Goal: Register for event/course

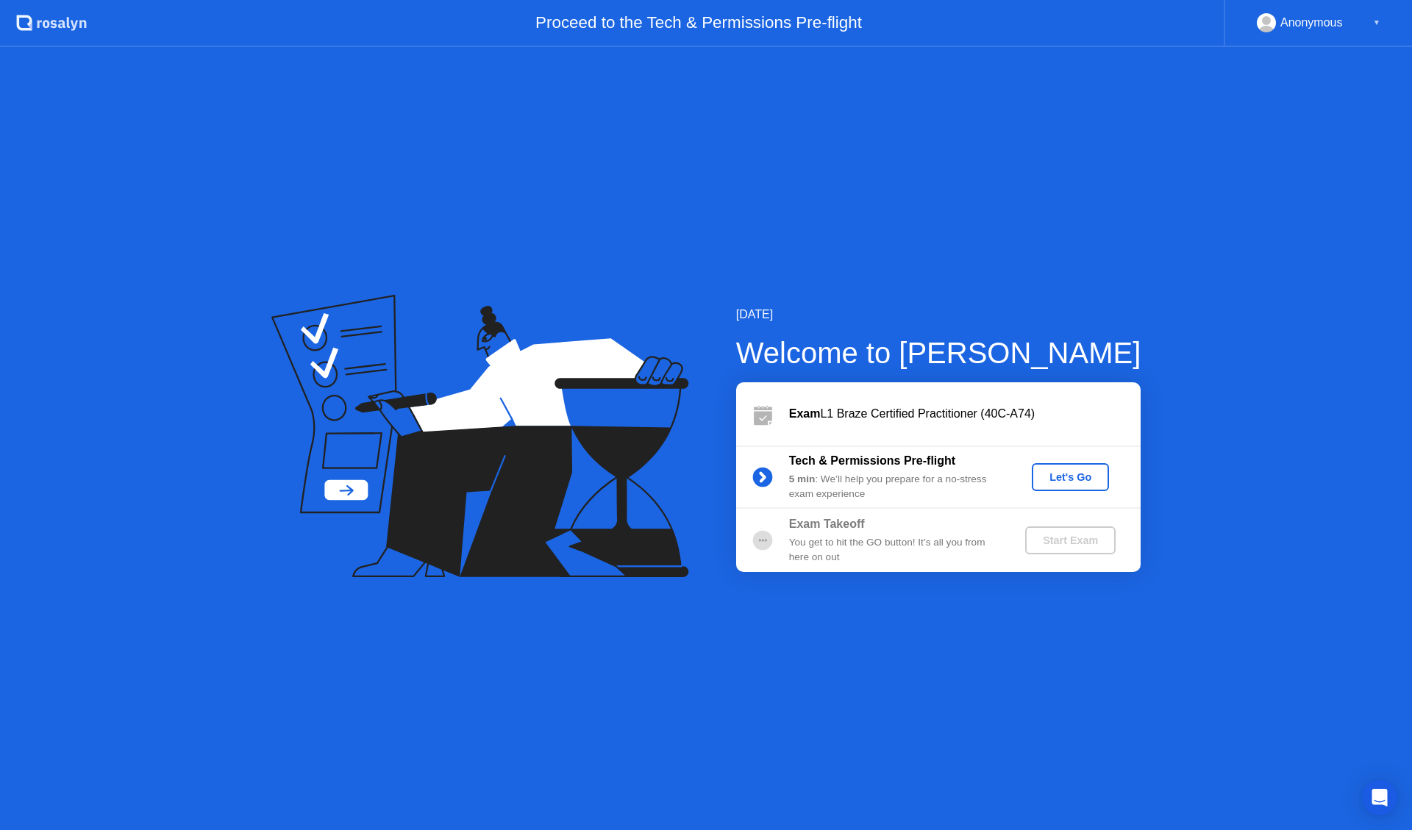
click at [1063, 477] on div "Let's Go" at bounding box center [1070, 477] width 65 height 12
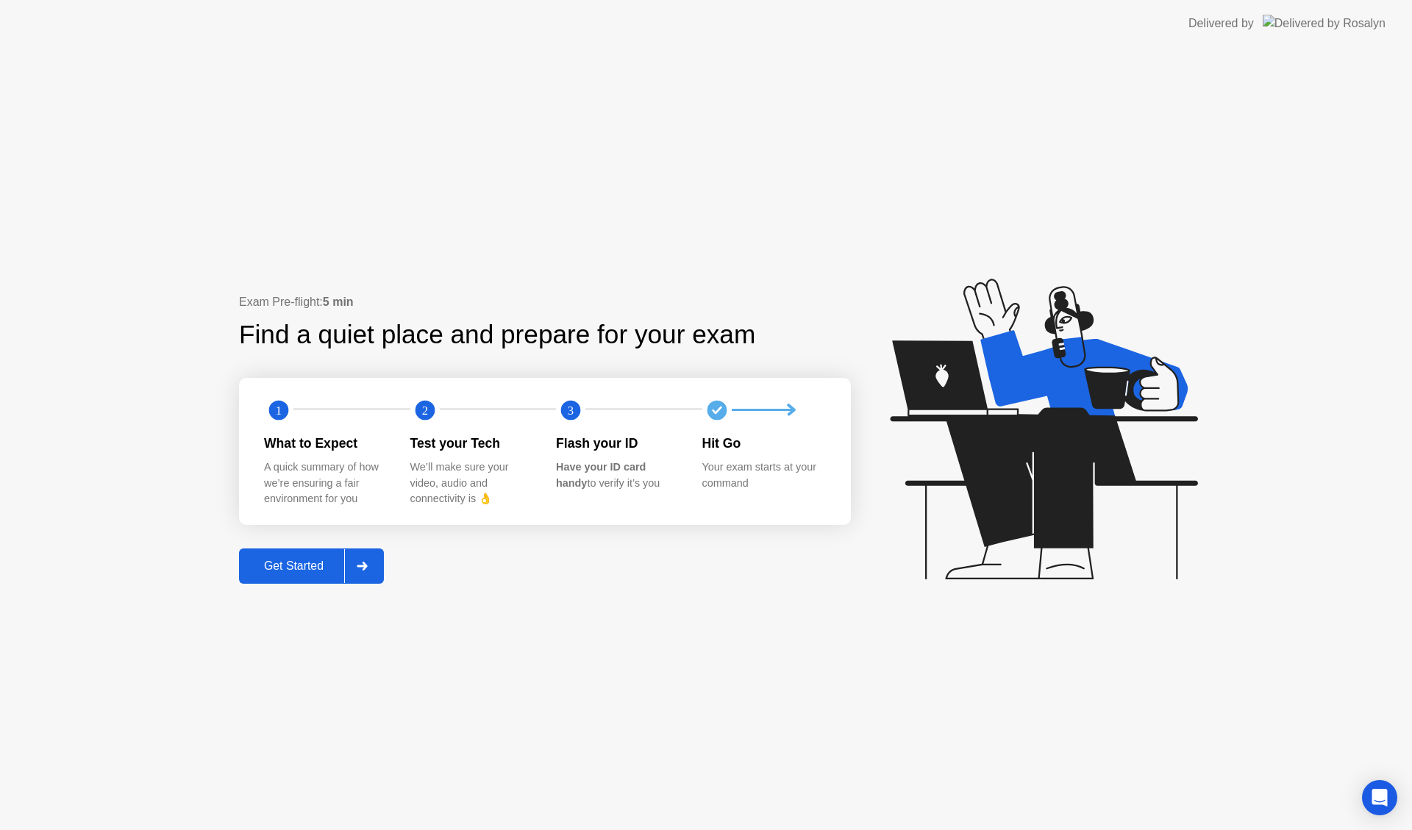
click at [315, 570] on div "Get Started" at bounding box center [293, 566] width 101 height 13
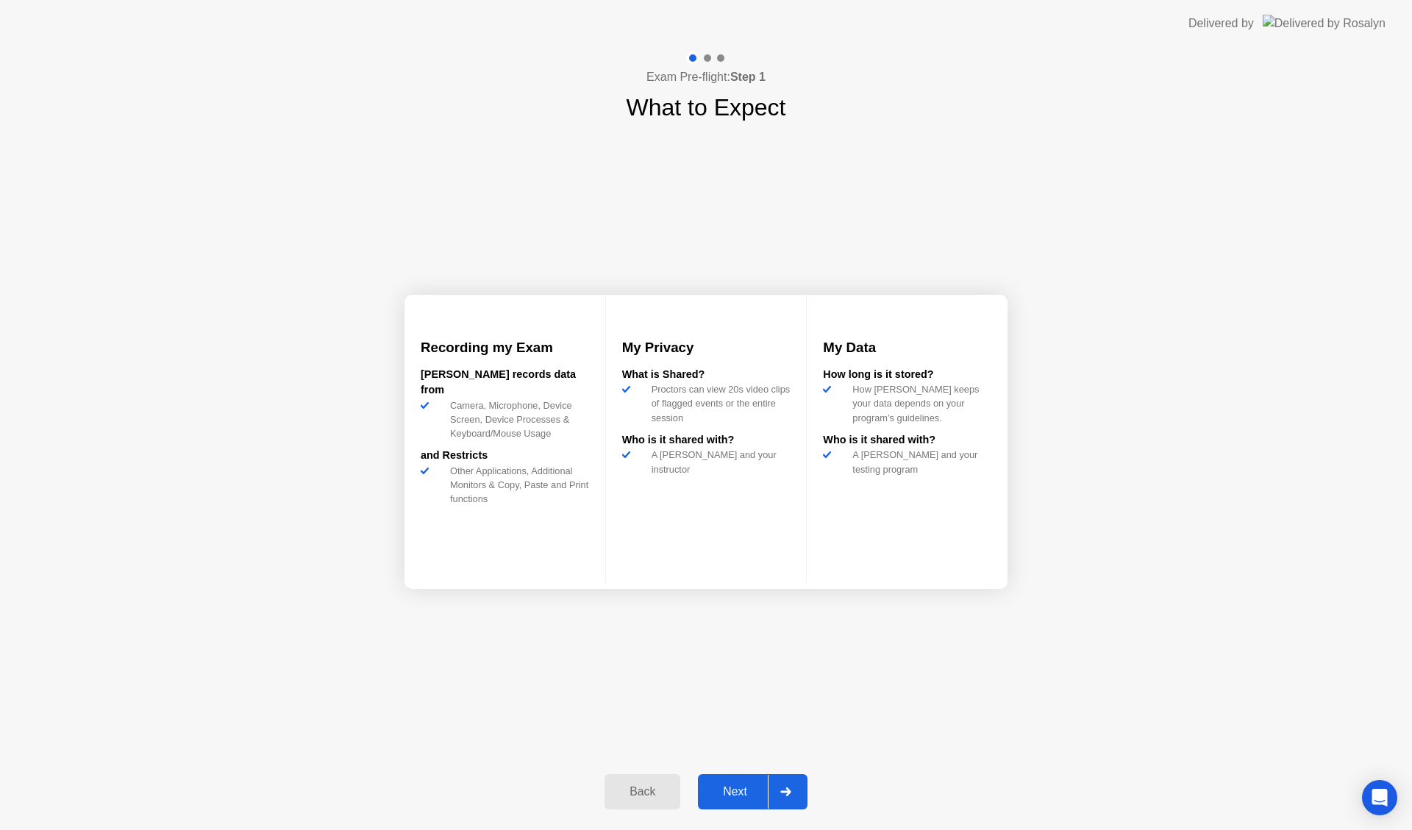
click at [755, 779] on button "Next" at bounding box center [753, 791] width 110 height 35
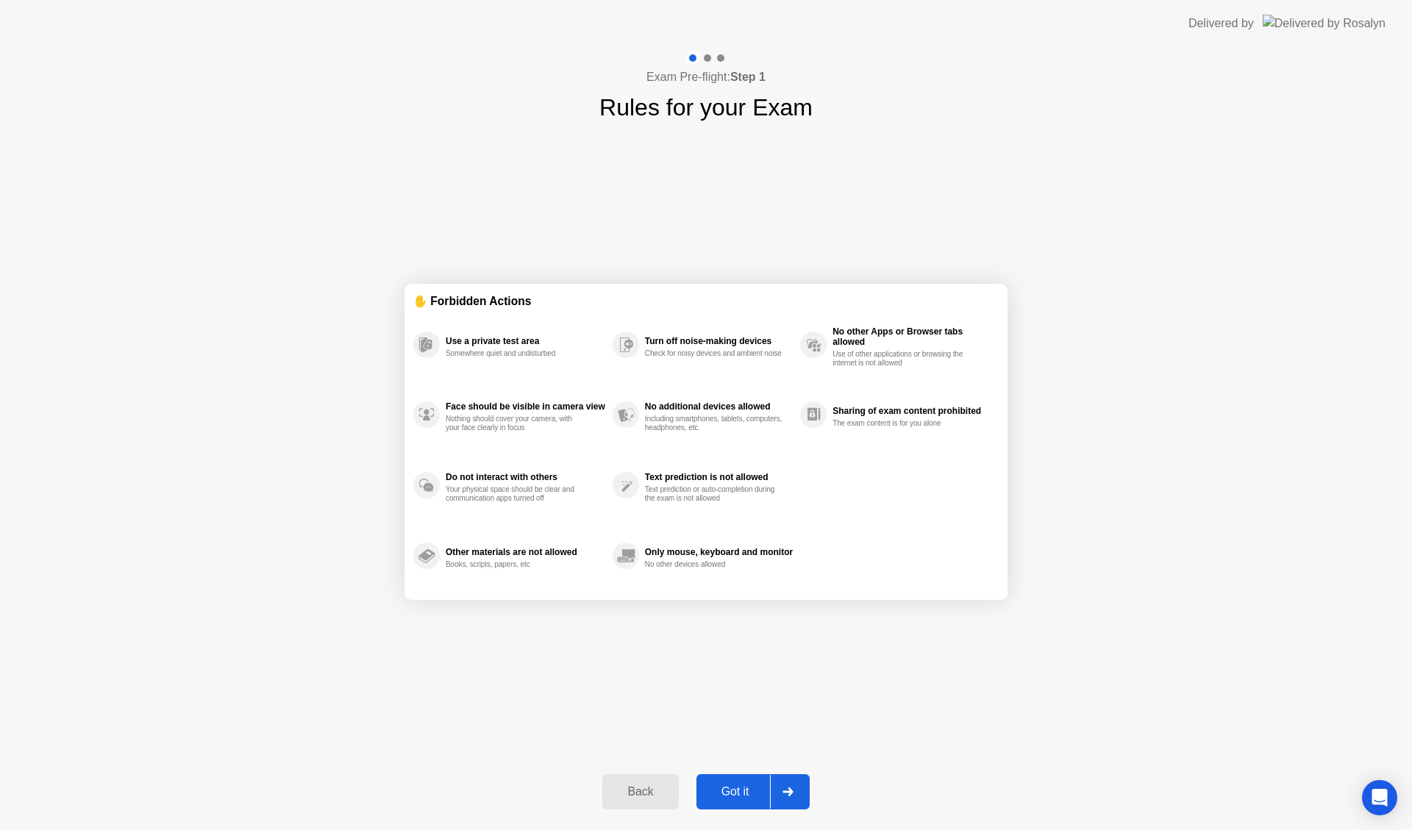
click at [738, 796] on div "Got it" at bounding box center [735, 791] width 69 height 13
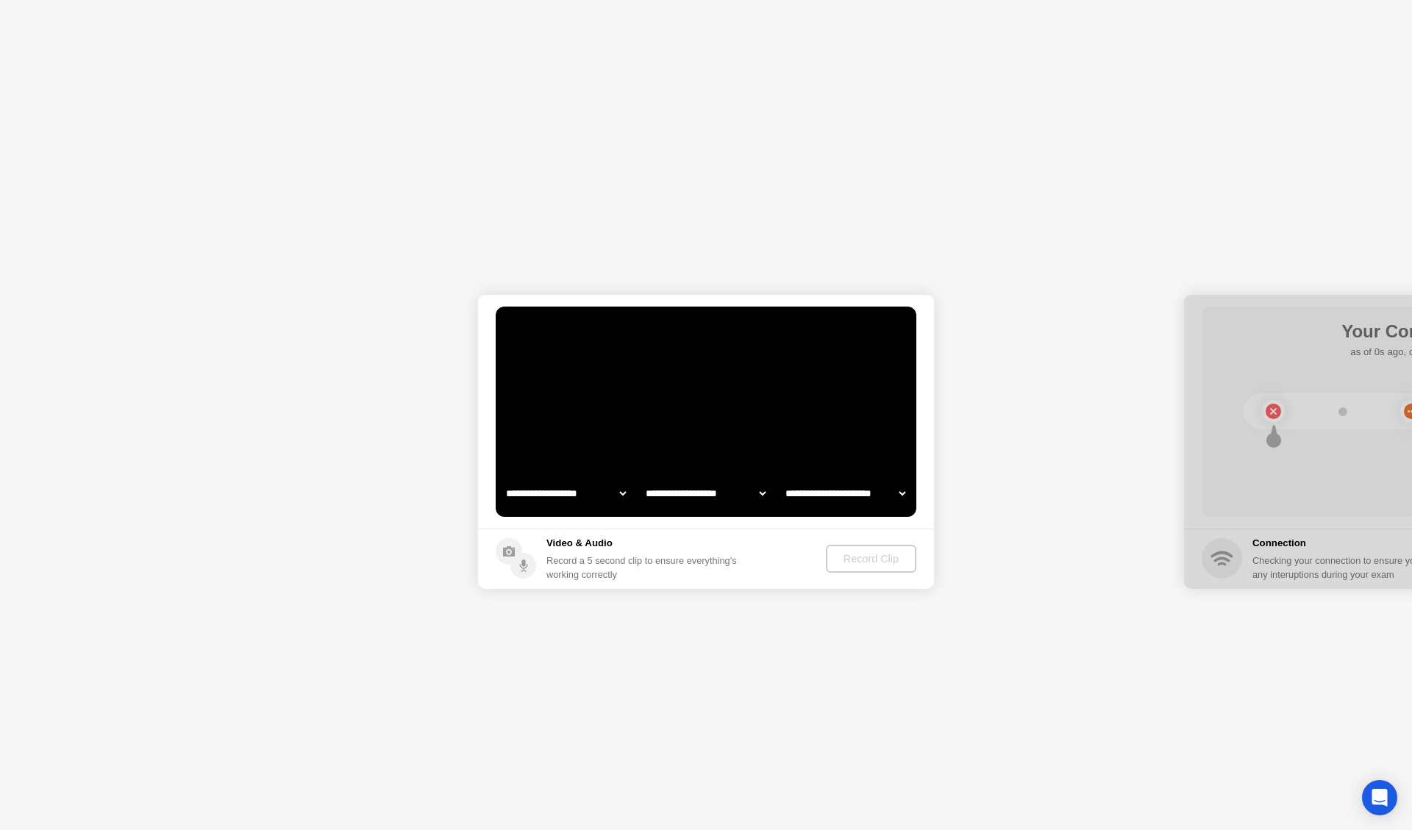
select select "**********"
select select "*******"
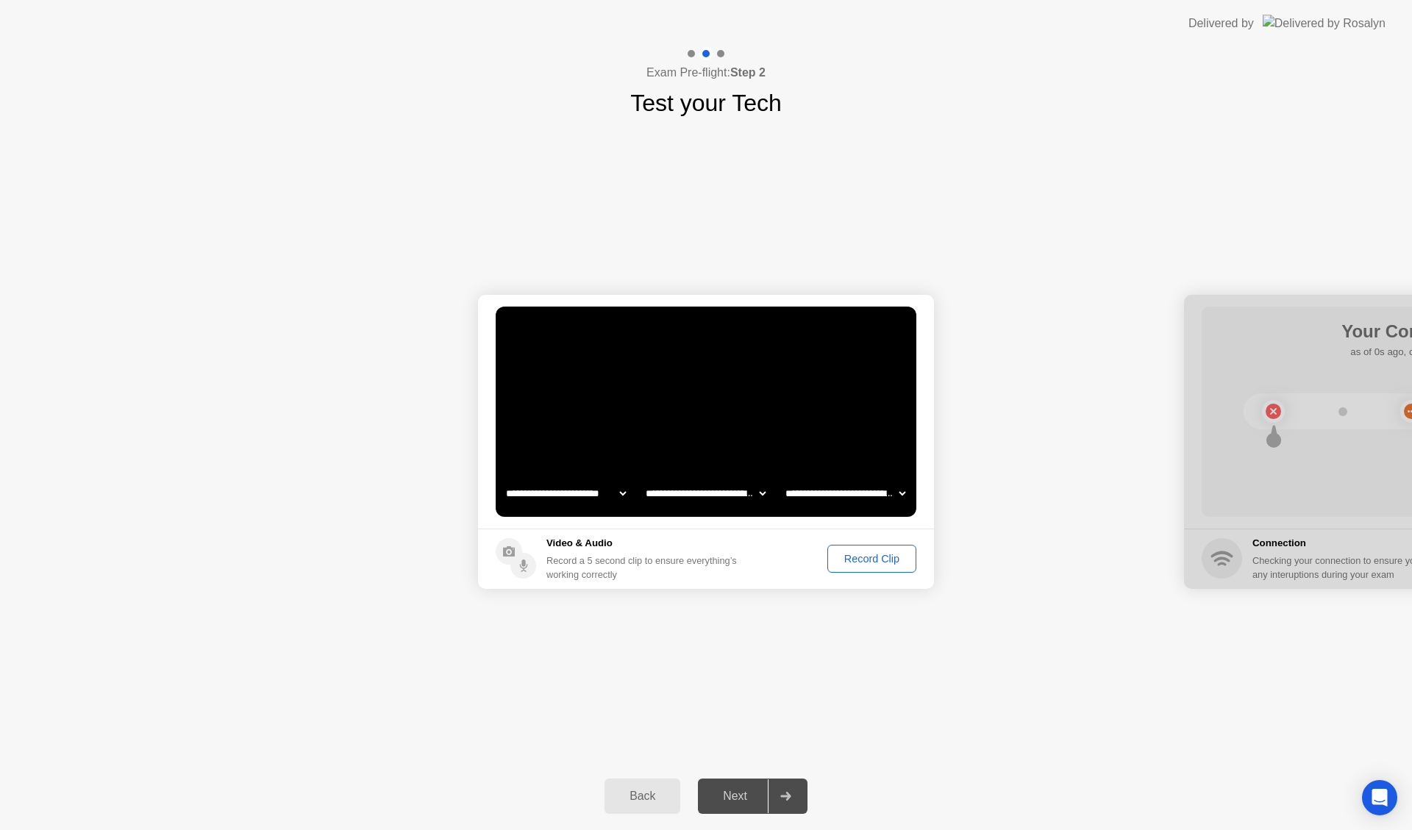
click at [852, 553] on div "Record Clip" at bounding box center [872, 559] width 79 height 12
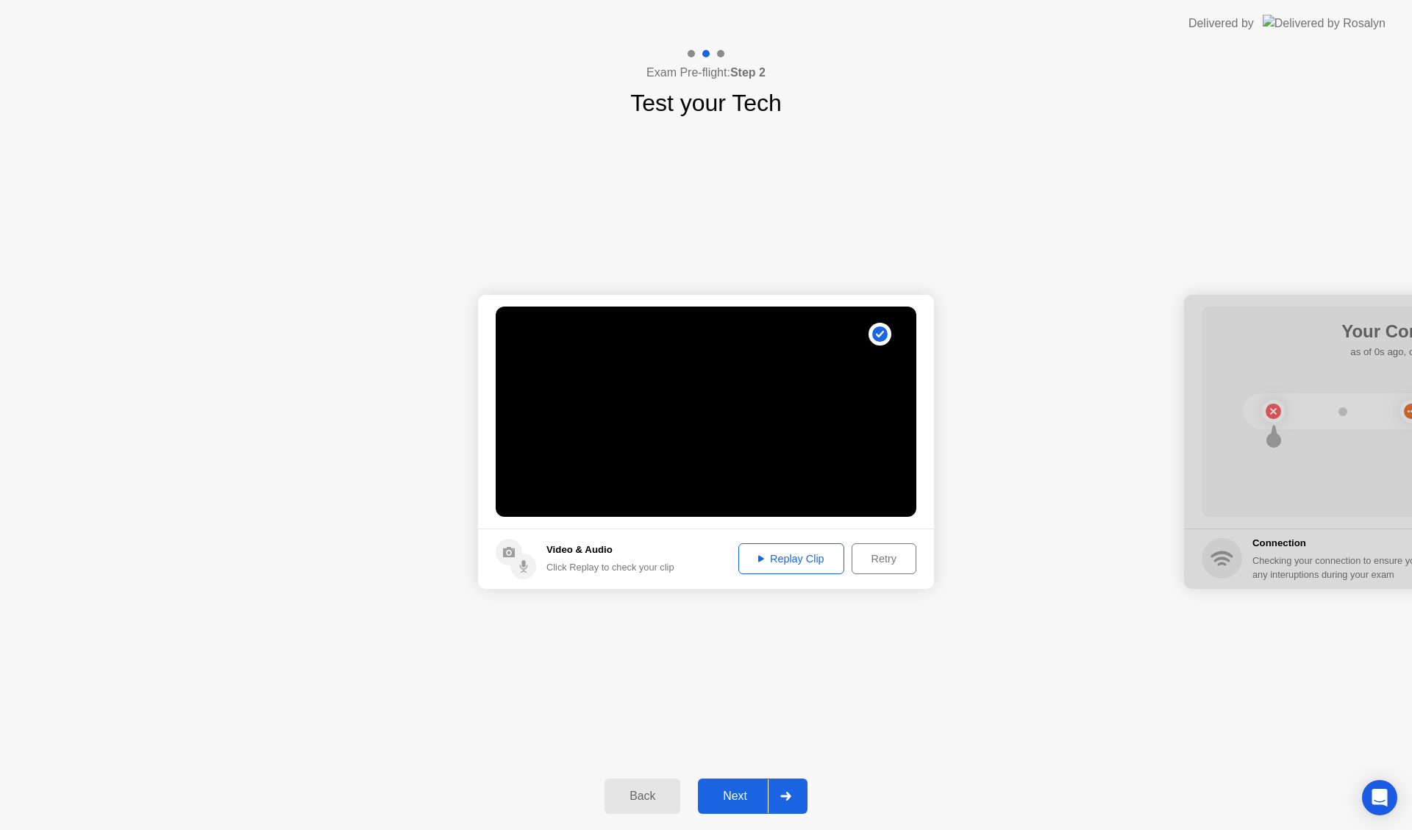
click at [787, 561] on div "Replay Clip" at bounding box center [792, 559] width 96 height 12
click at [736, 795] on div "Next" at bounding box center [734, 796] width 65 height 13
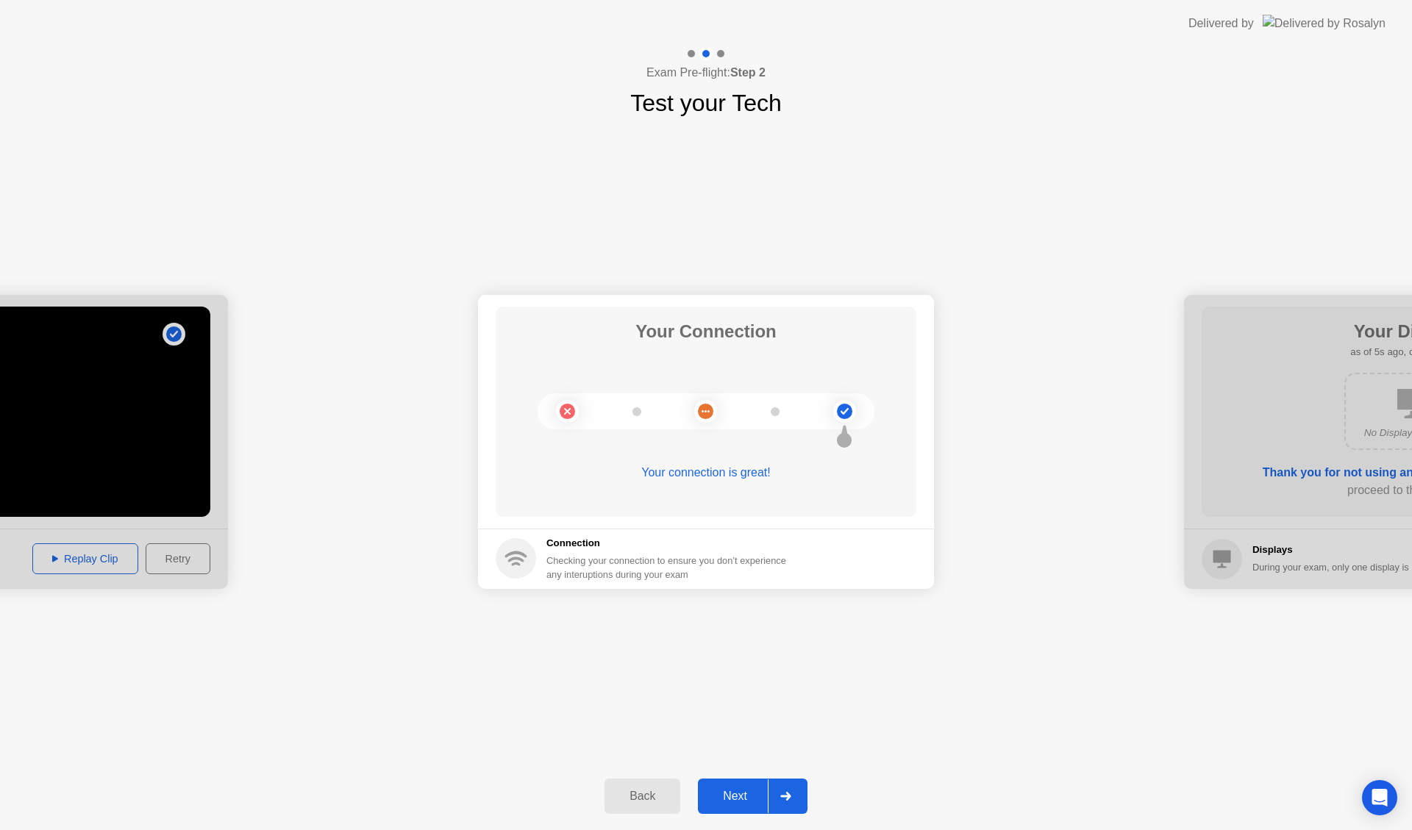
click at [733, 790] on div "Next" at bounding box center [734, 796] width 65 height 13
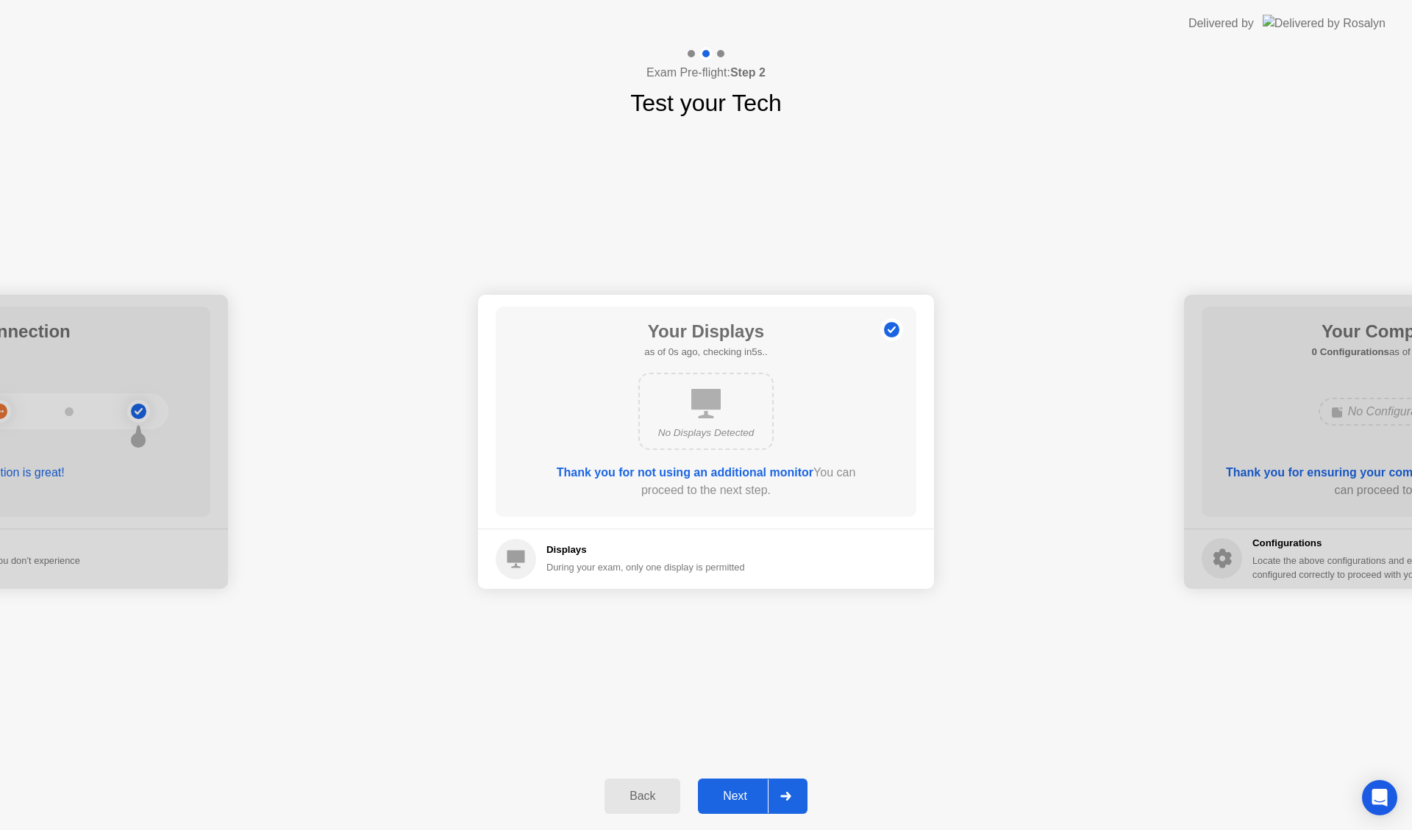
click at [734, 795] on div "Next" at bounding box center [734, 796] width 65 height 13
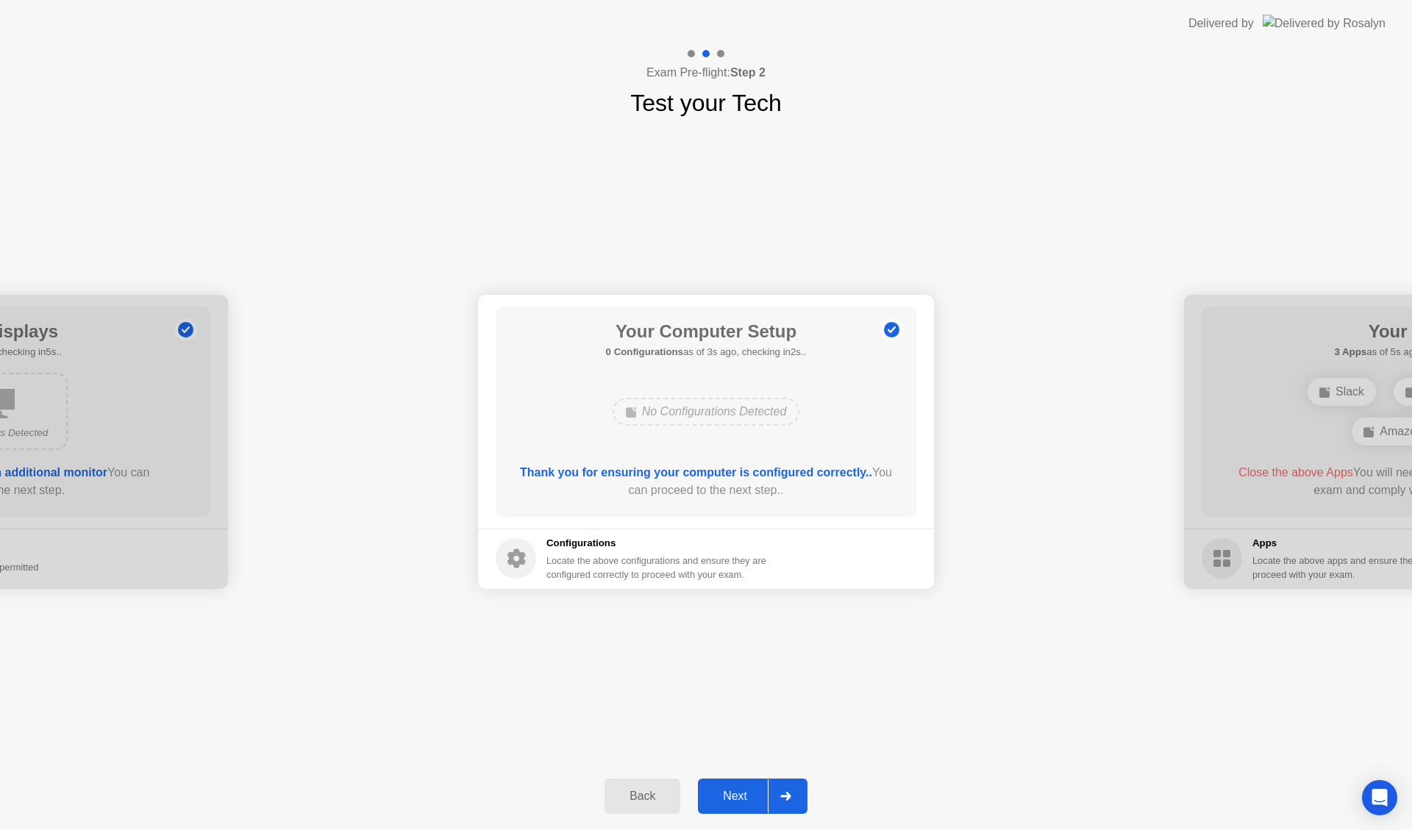
click at [734, 795] on div "Next" at bounding box center [734, 796] width 65 height 13
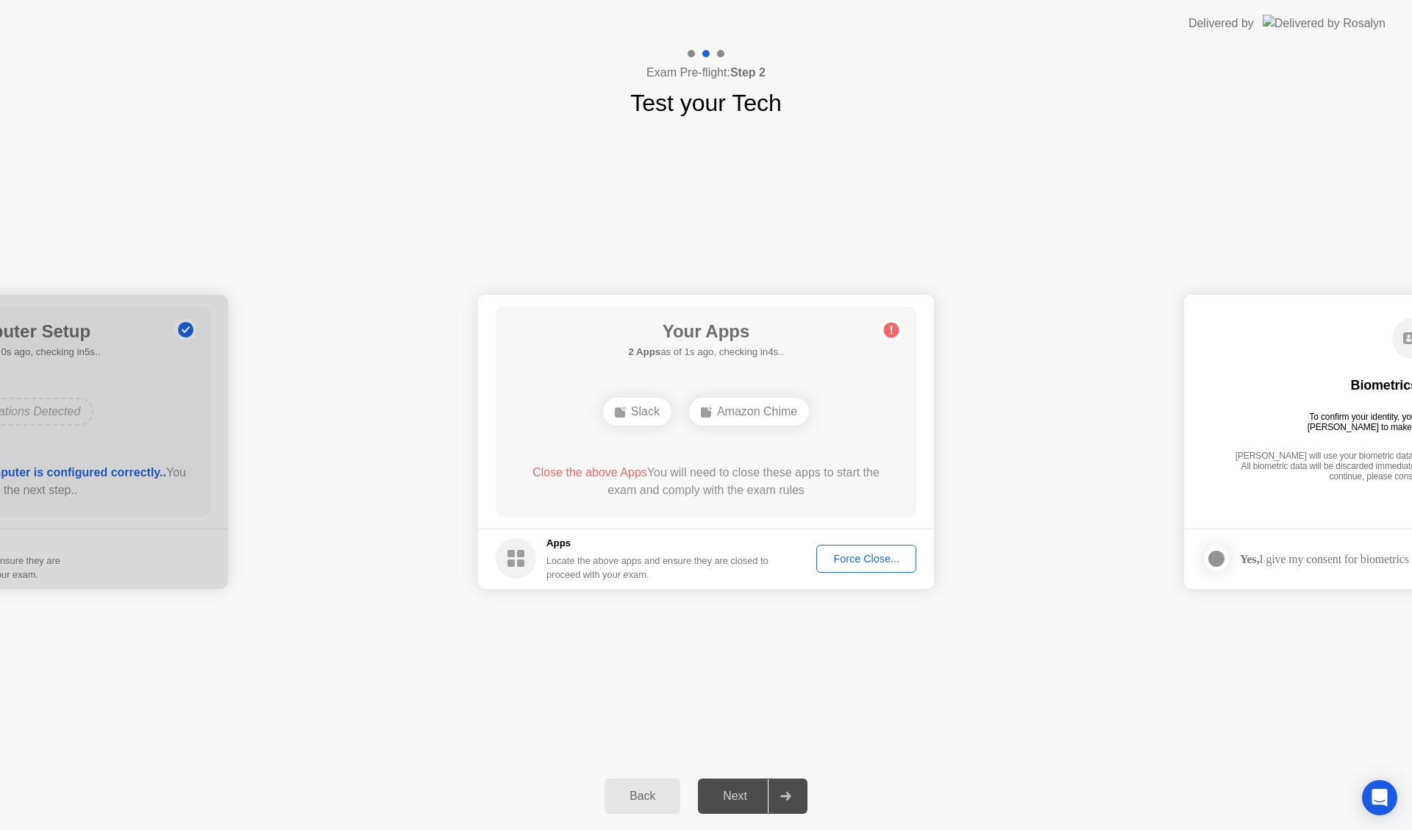
click at [877, 558] on div "Force Close..." at bounding box center [866, 559] width 90 height 12
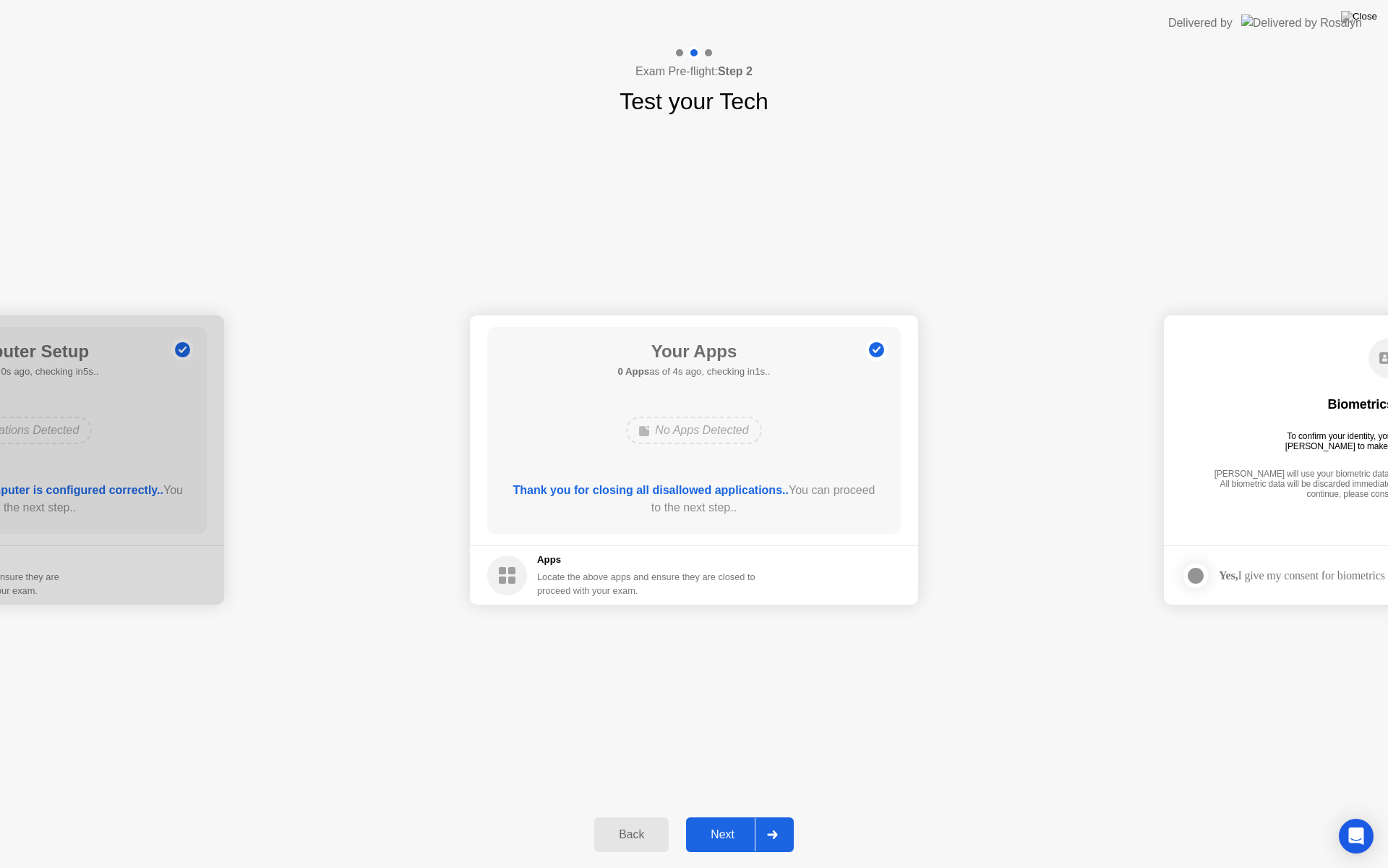
click at [723, 816] on div "Next" at bounding box center [722, 834] width 64 height 13
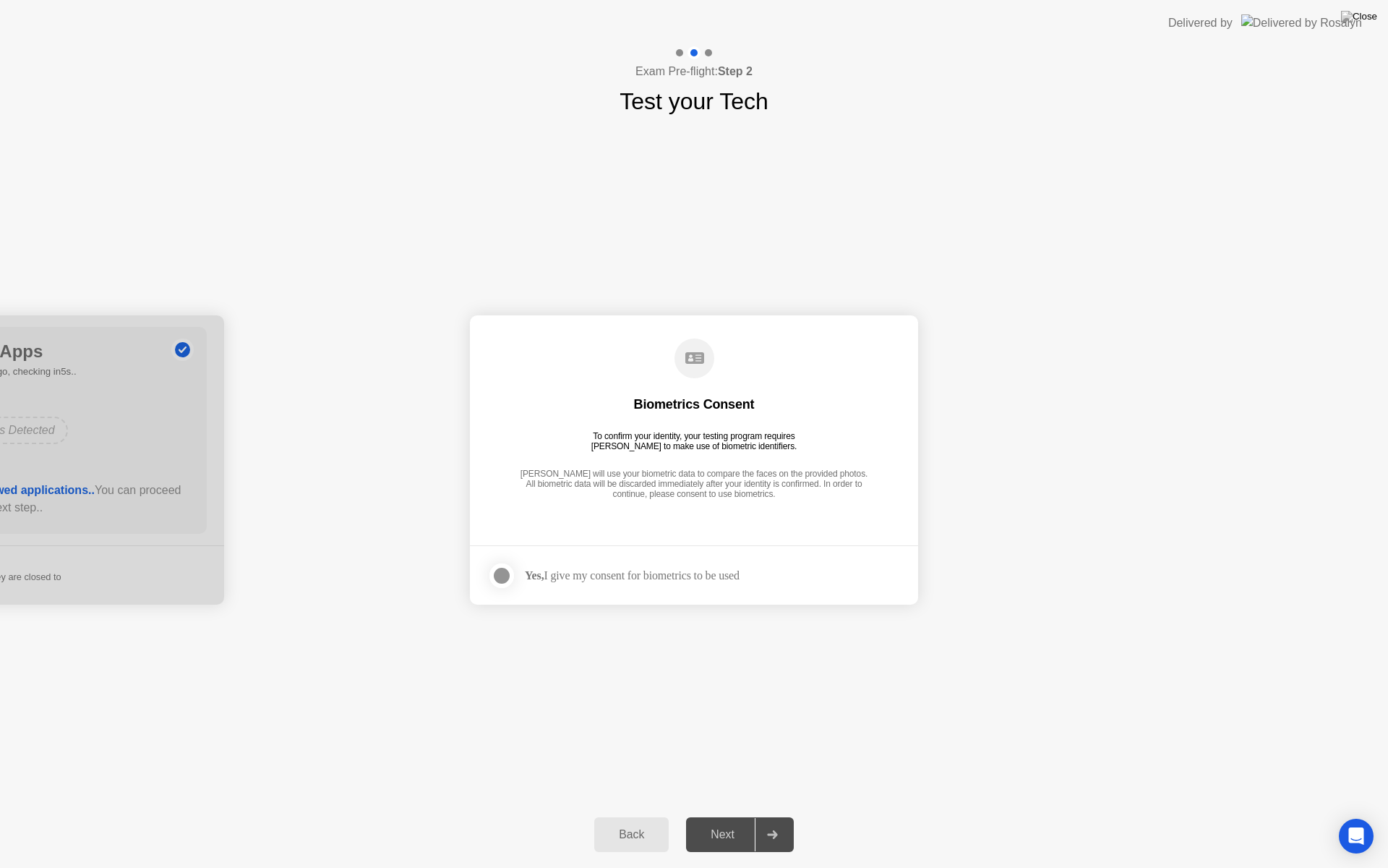
click at [507, 576] on div at bounding box center [502, 576] width 18 height 18
click at [731, 816] on div "Next" at bounding box center [722, 834] width 64 height 13
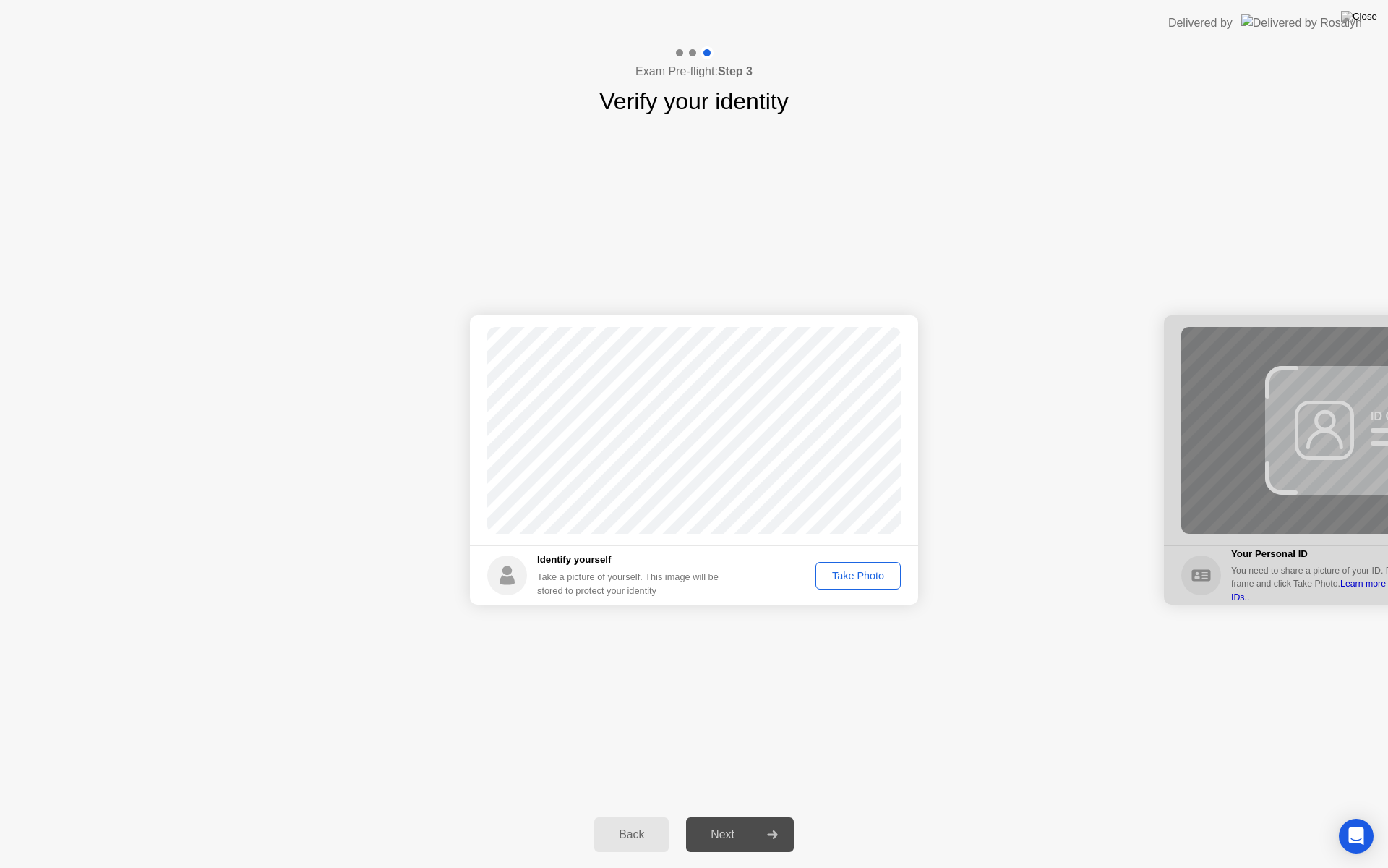
click at [843, 579] on div "Take Photo" at bounding box center [858, 576] width 75 height 12
click at [860, 570] on div "Retake" at bounding box center [867, 576] width 56 height 12
click at [849, 581] on div "Take Photo" at bounding box center [858, 576] width 75 height 12
click at [723, 816] on div "Next" at bounding box center [722, 834] width 64 height 13
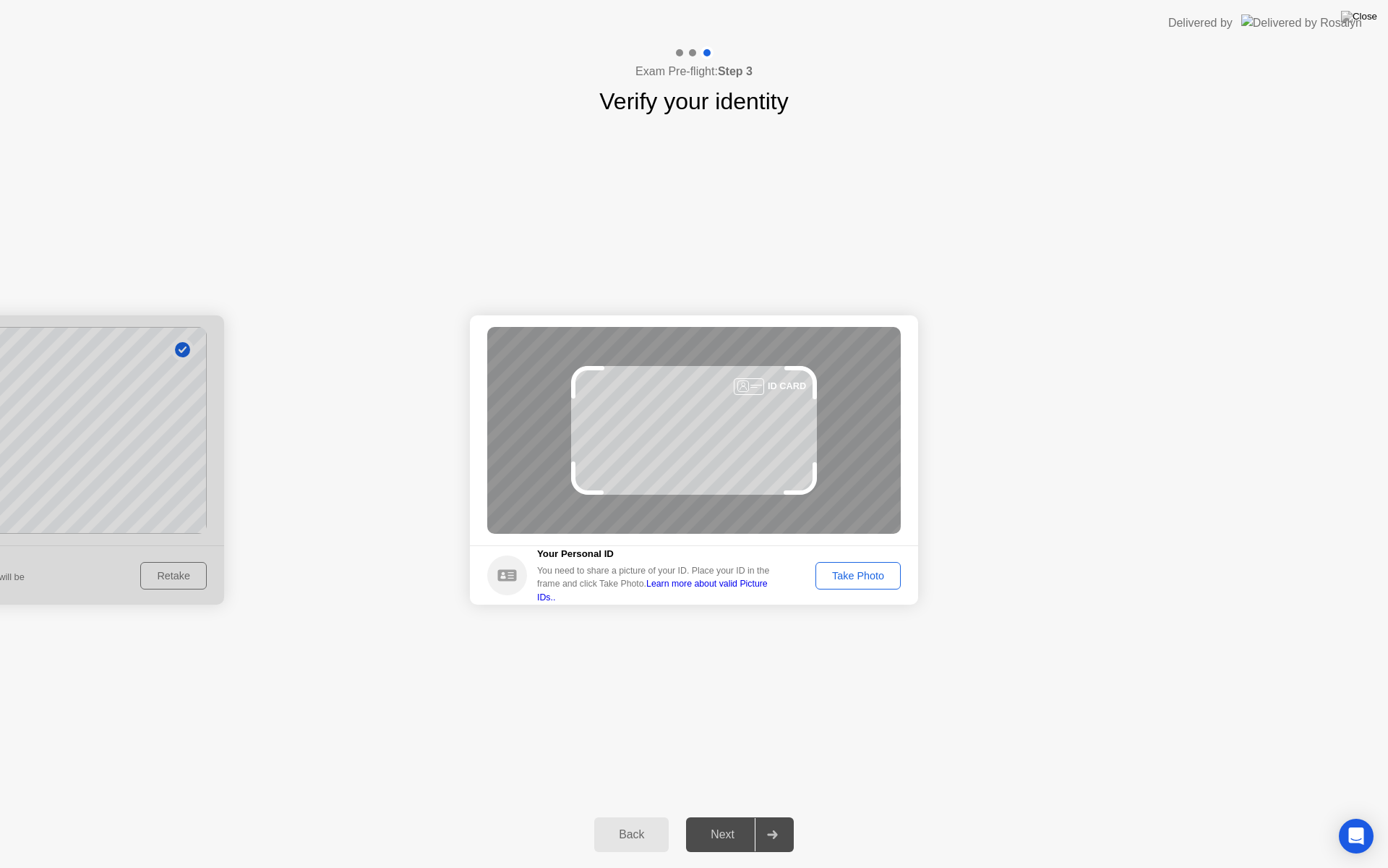
click at [846, 572] on div "Take Photo" at bounding box center [858, 576] width 75 height 12
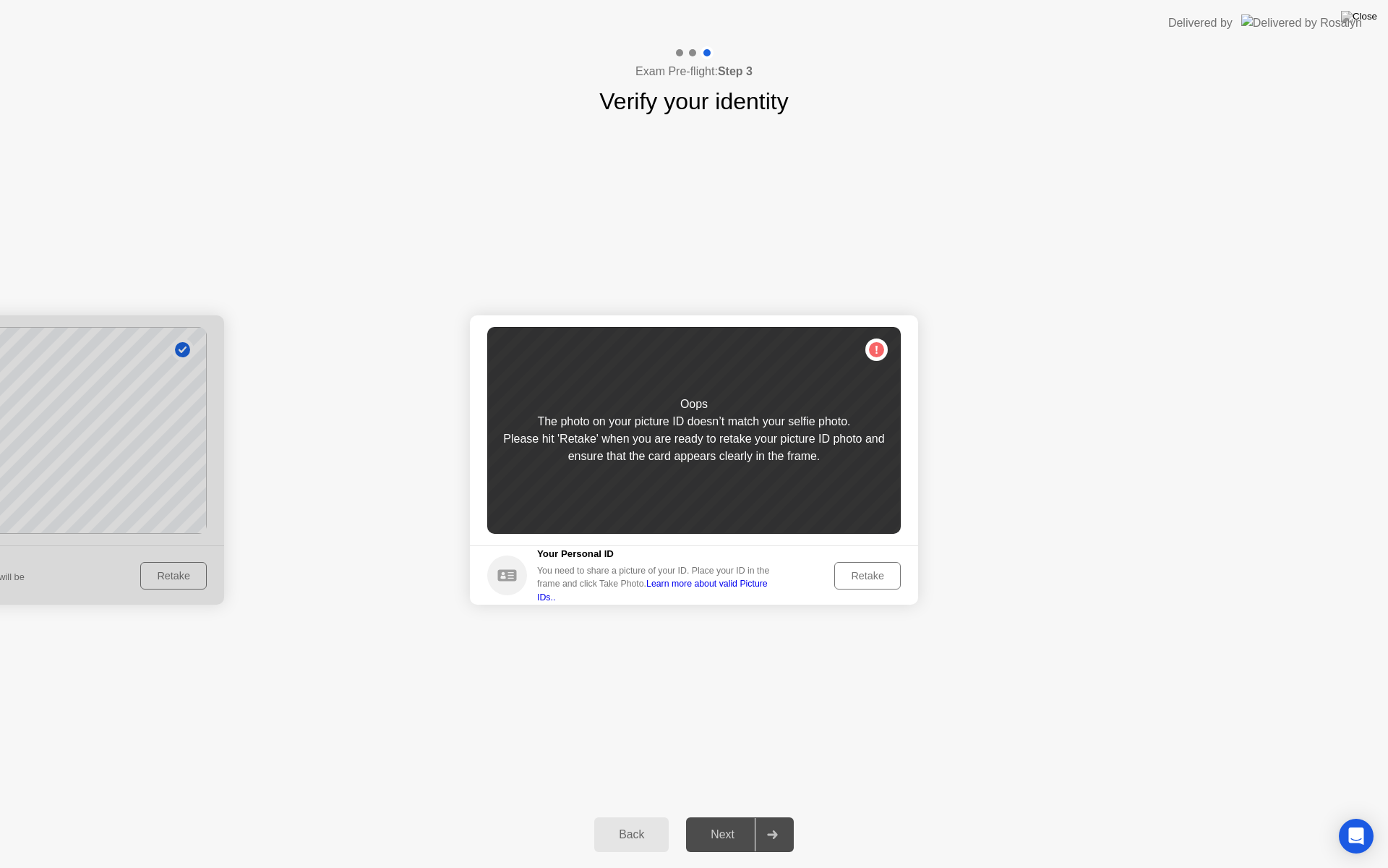
click at [174, 572] on div at bounding box center [0, 460] width 448 height 289
click at [870, 574] on div "Retake" at bounding box center [867, 576] width 56 height 12
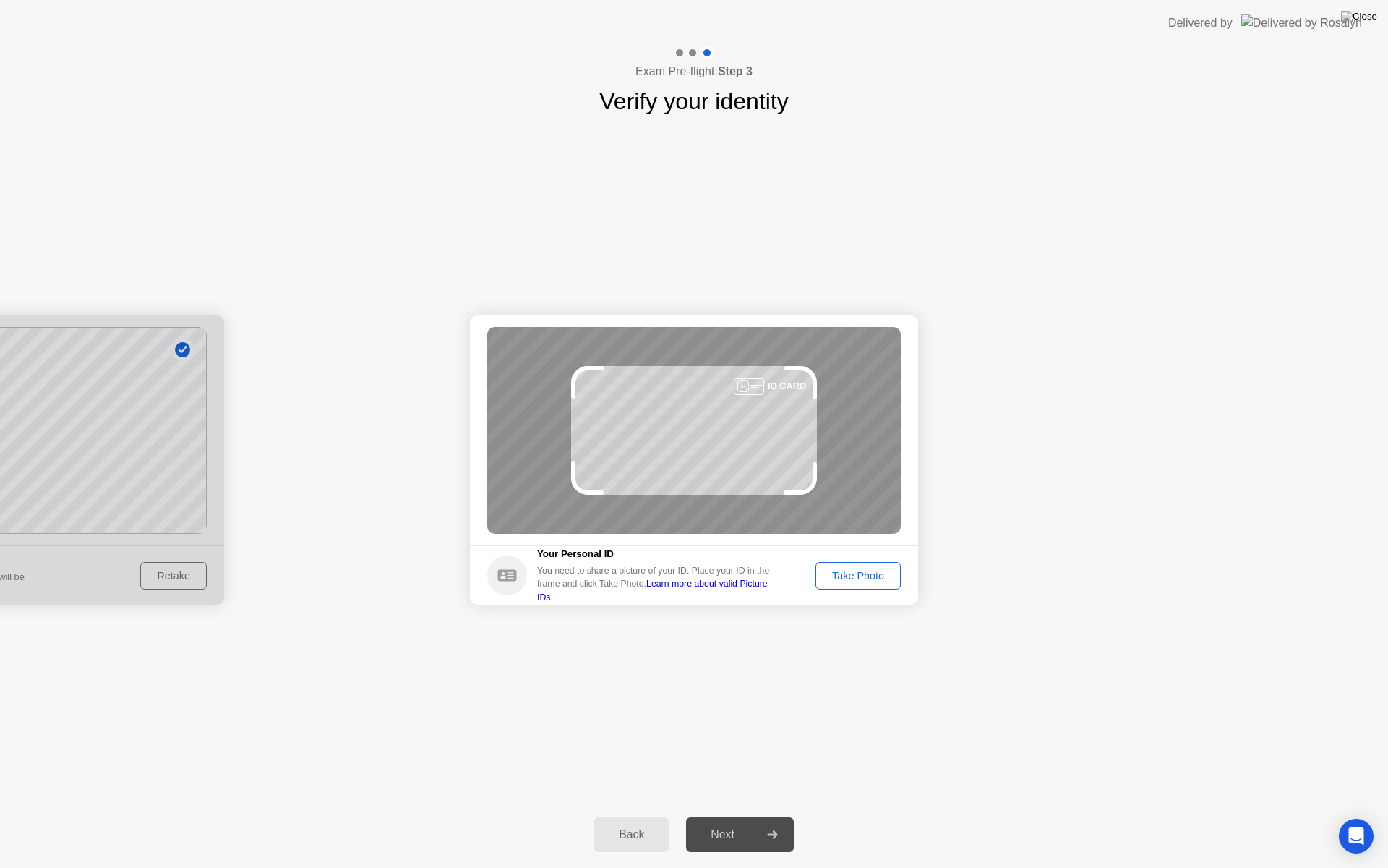
click at [840, 576] on div "Take Photo" at bounding box center [858, 576] width 75 height 12
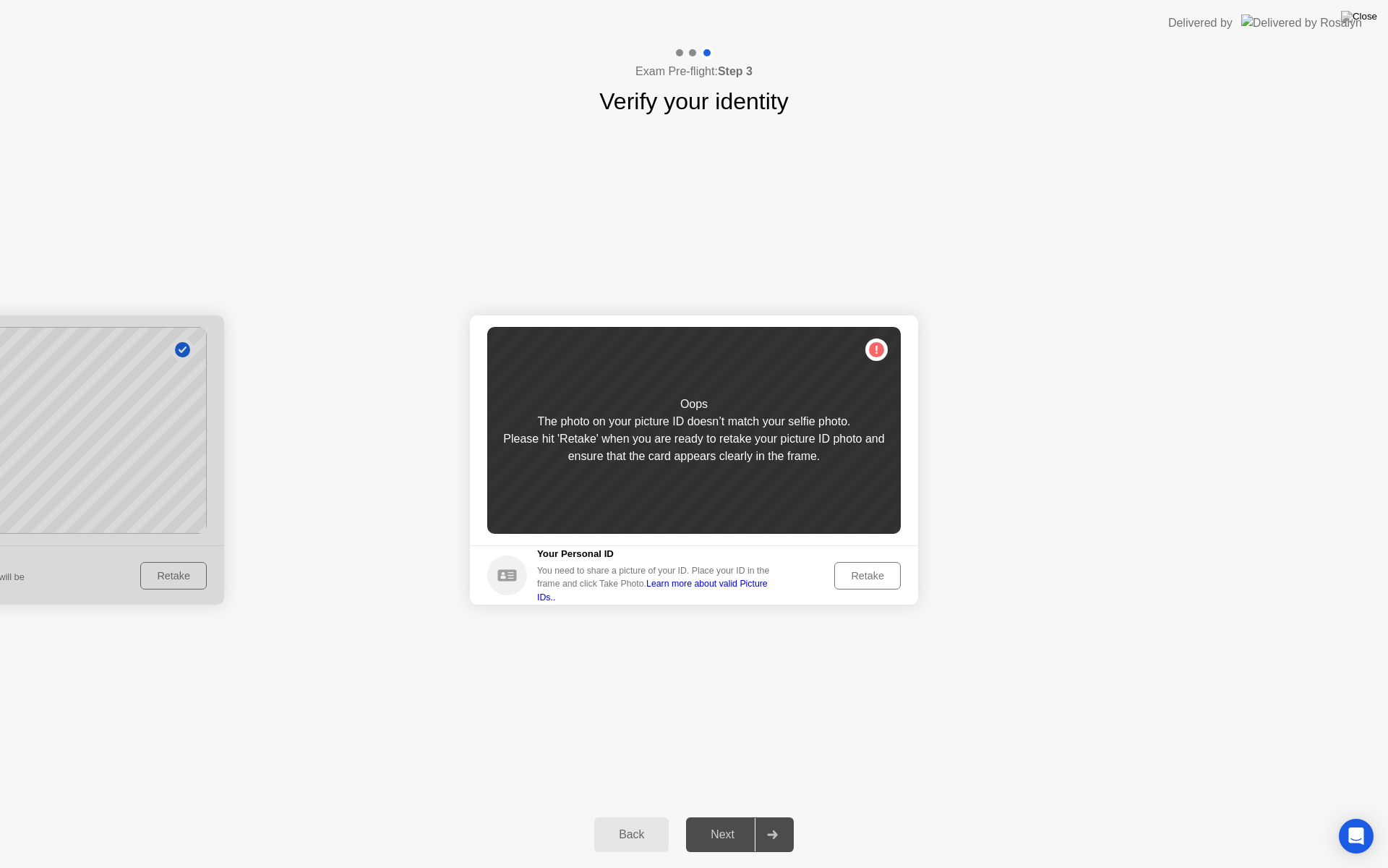
click at [633, 816] on div "Back" at bounding box center [631, 834] width 66 height 13
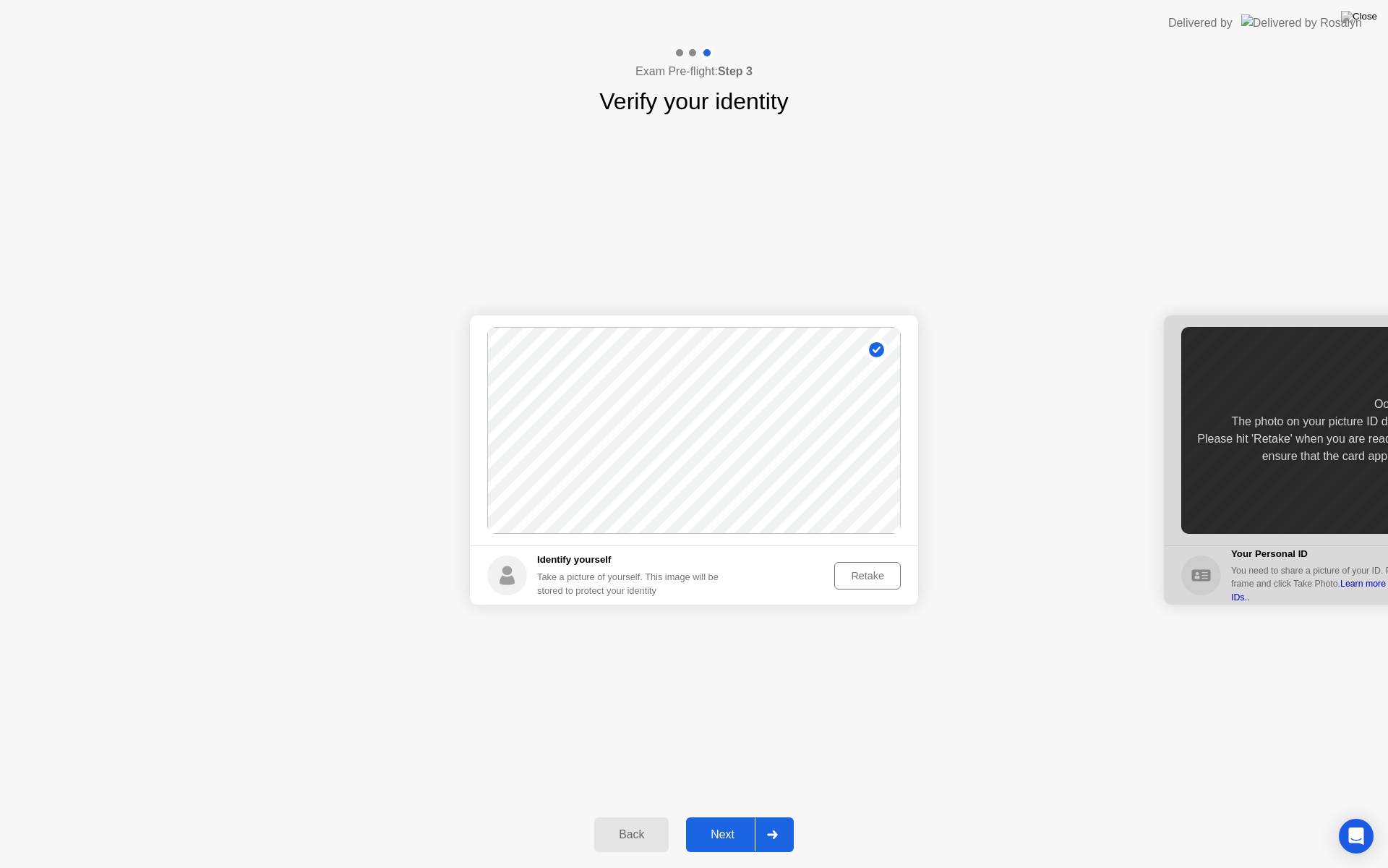
click at [875, 351] on icon at bounding box center [877, 349] width 8 height 7
click at [872, 575] on div "Retake" at bounding box center [867, 576] width 56 height 12
click at [872, 575] on div "Take Photo" at bounding box center [858, 576] width 75 height 12
click at [723, 816] on div "Next" at bounding box center [722, 834] width 64 height 13
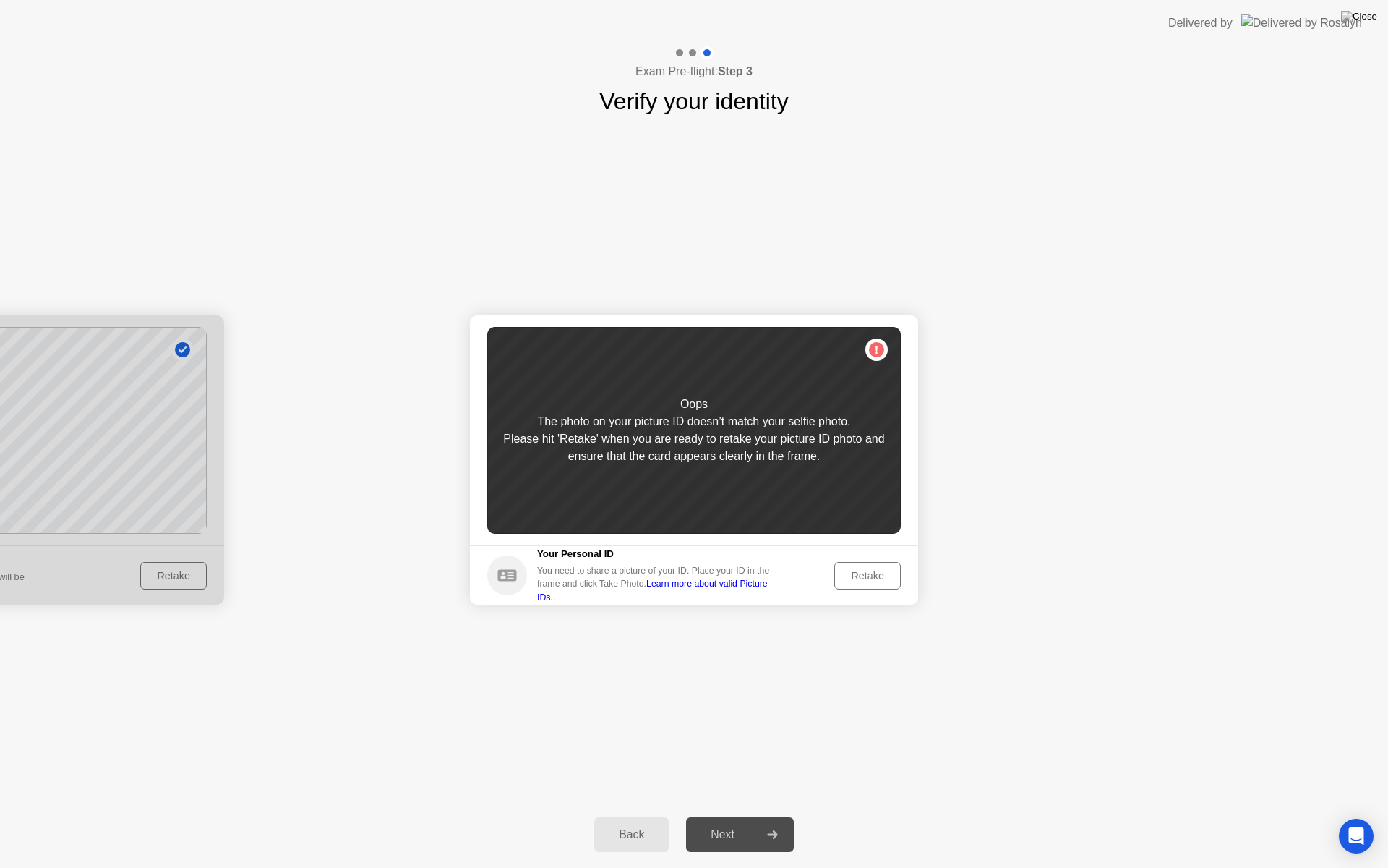
click at [859, 580] on div "Retake" at bounding box center [867, 576] width 56 height 12
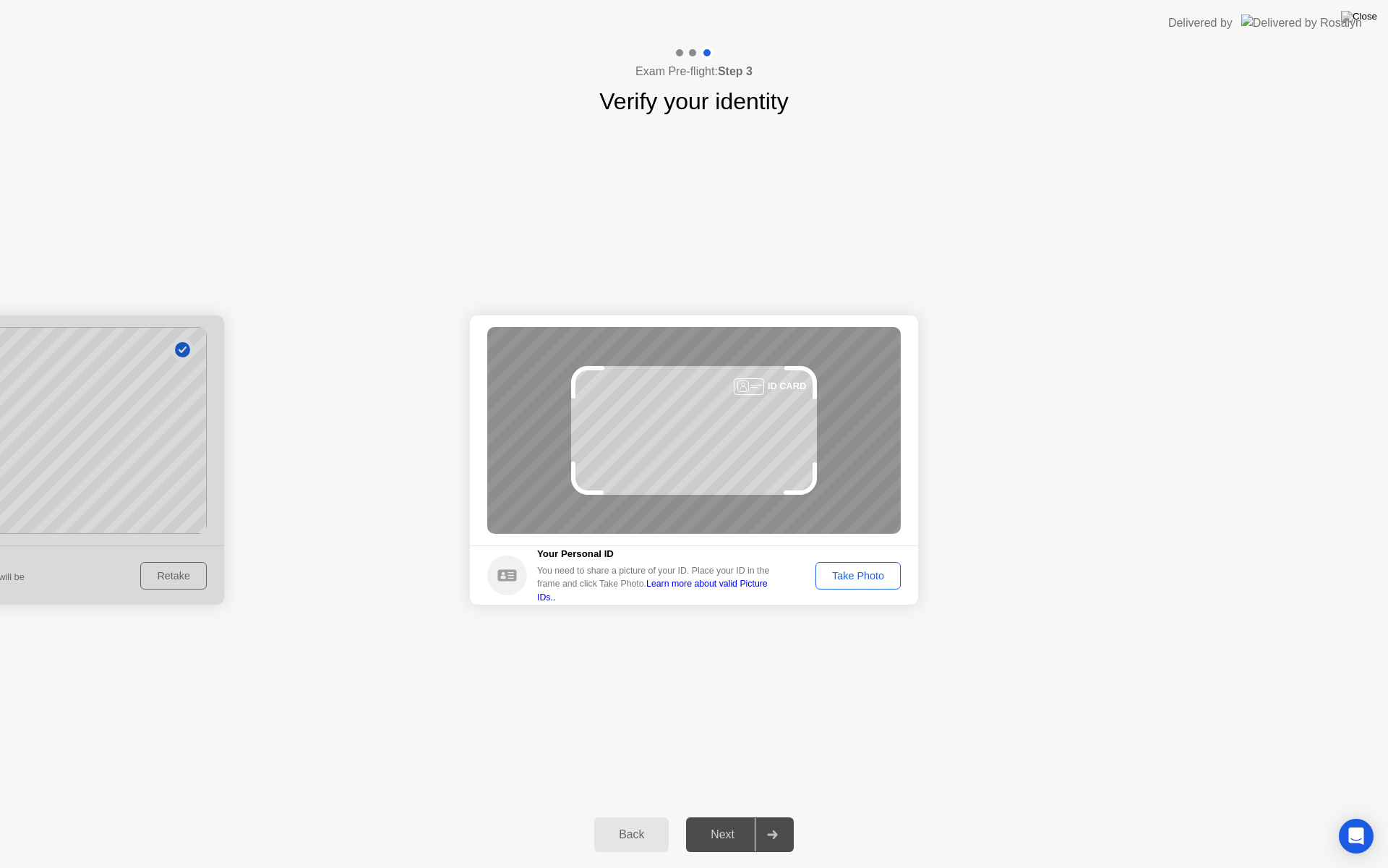
click at [859, 580] on div "Take Photo" at bounding box center [858, 576] width 75 height 12
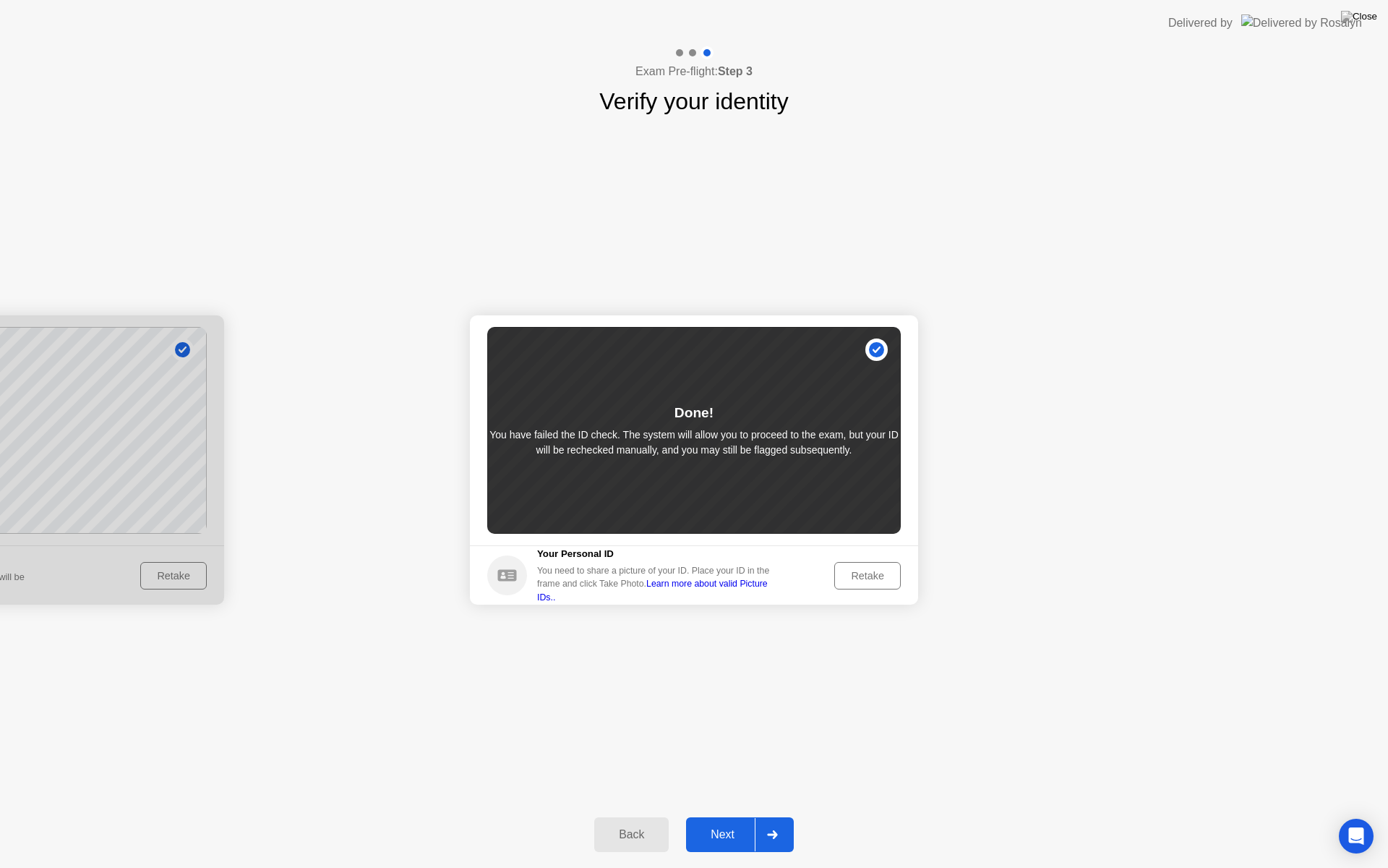
click at [743, 816] on div "Next" at bounding box center [722, 834] width 64 height 13
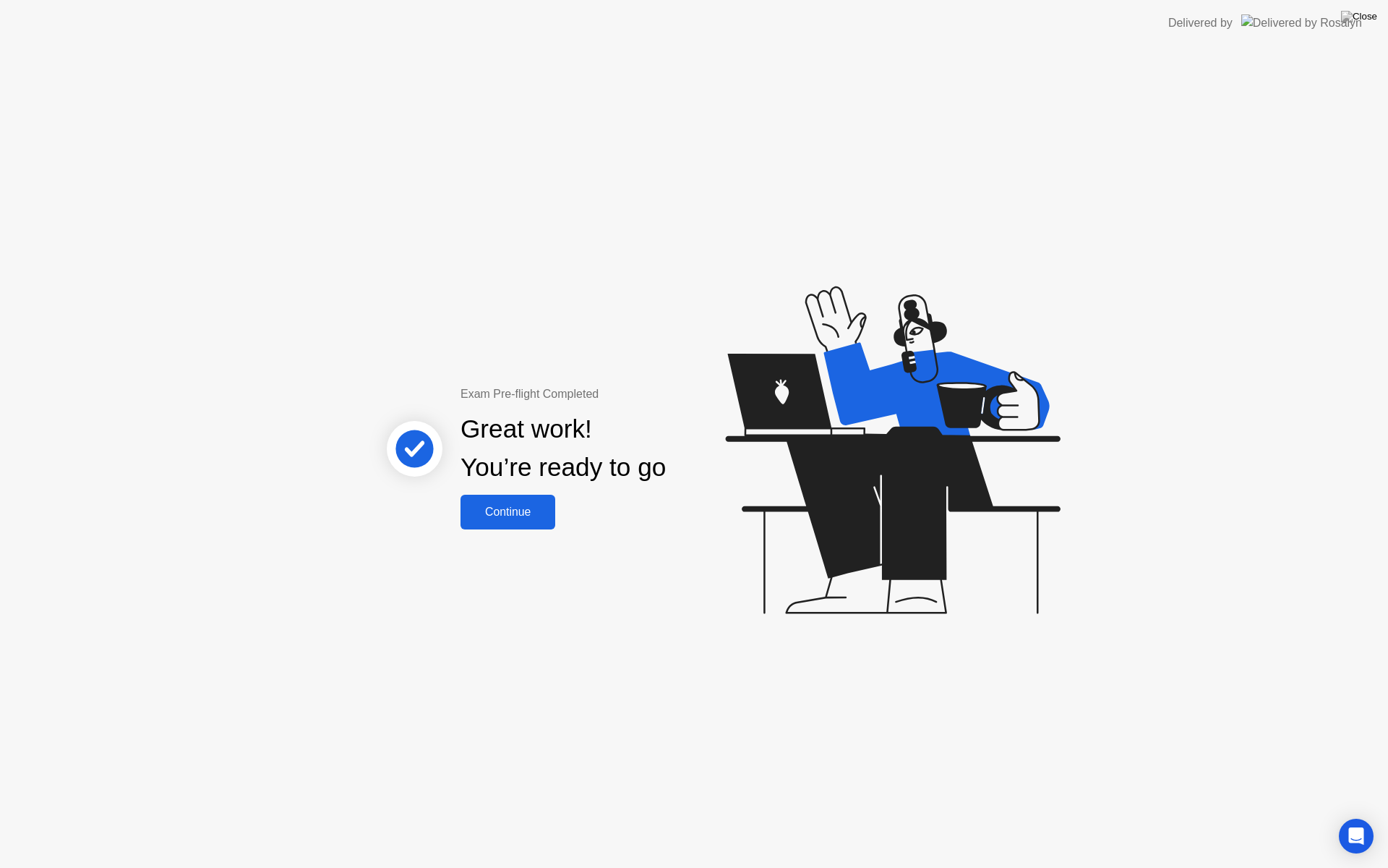
click at [499, 507] on div "Continue" at bounding box center [508, 511] width 87 height 13
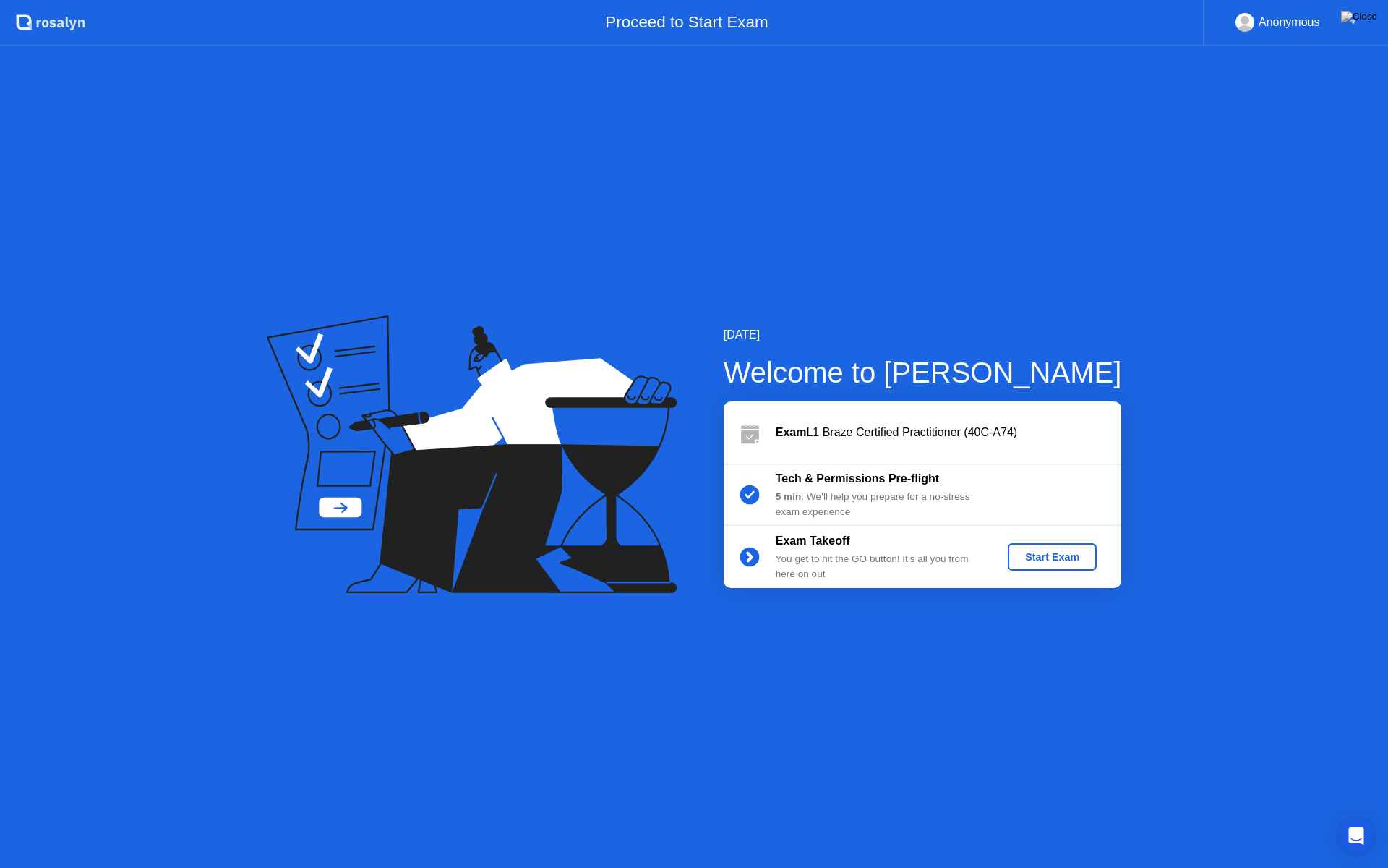
click at [1046, 559] on div "Start Exam" at bounding box center [1052, 556] width 78 height 12
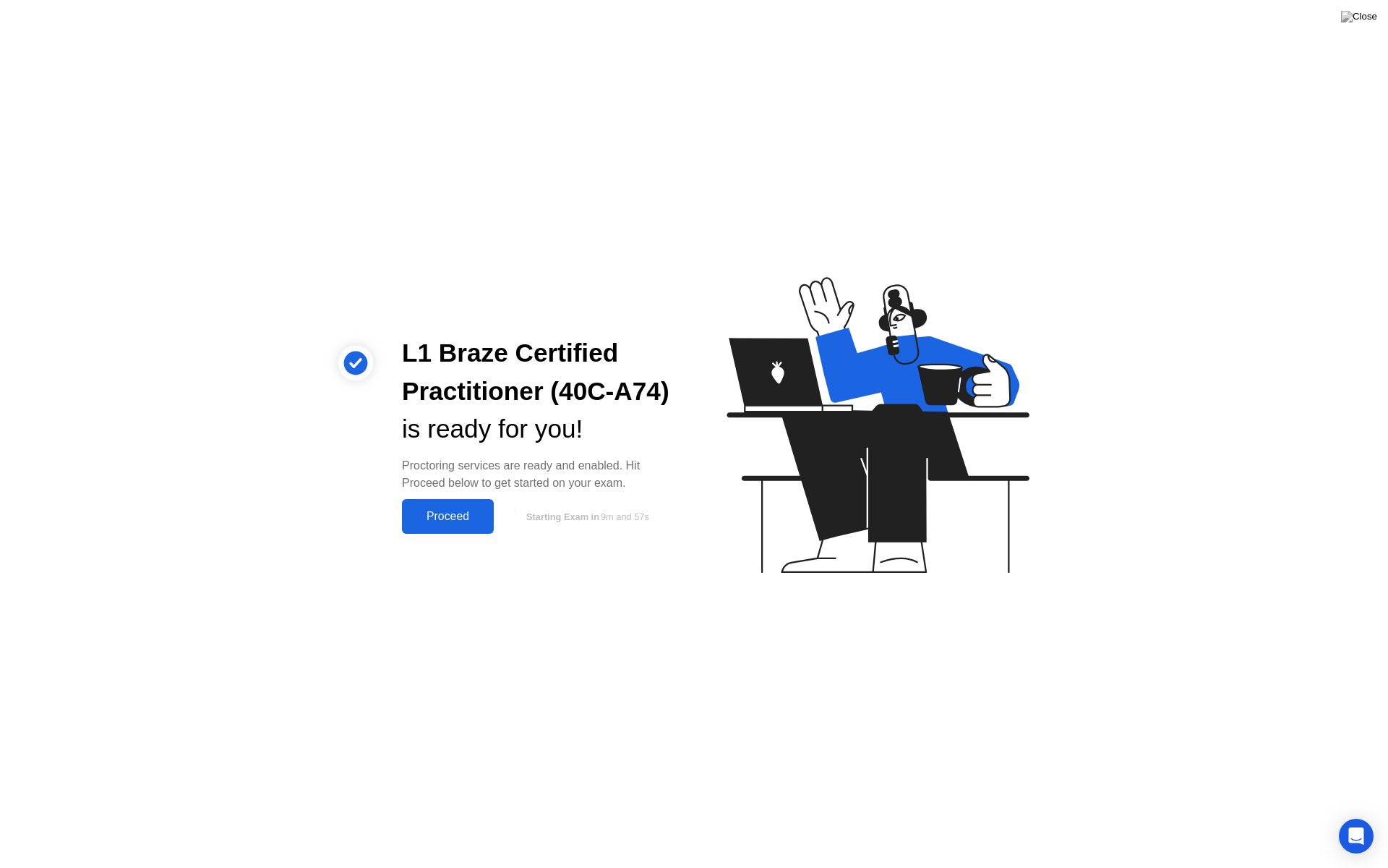
click at [438, 521] on div "Proceed" at bounding box center [447, 515] width 84 height 13
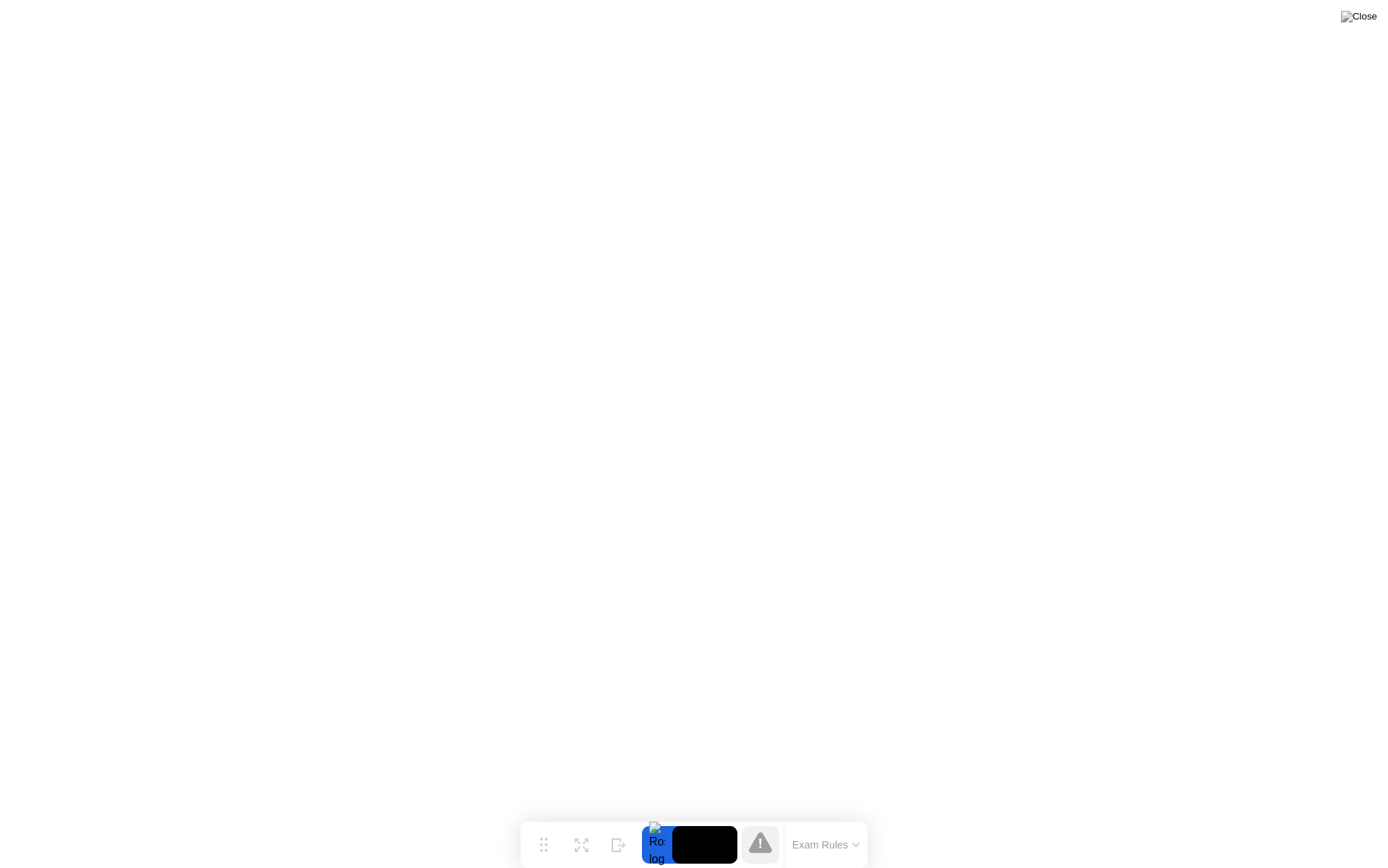
click at [839, 816] on button "Exam Rules" at bounding box center [827, 843] width 77 height 13
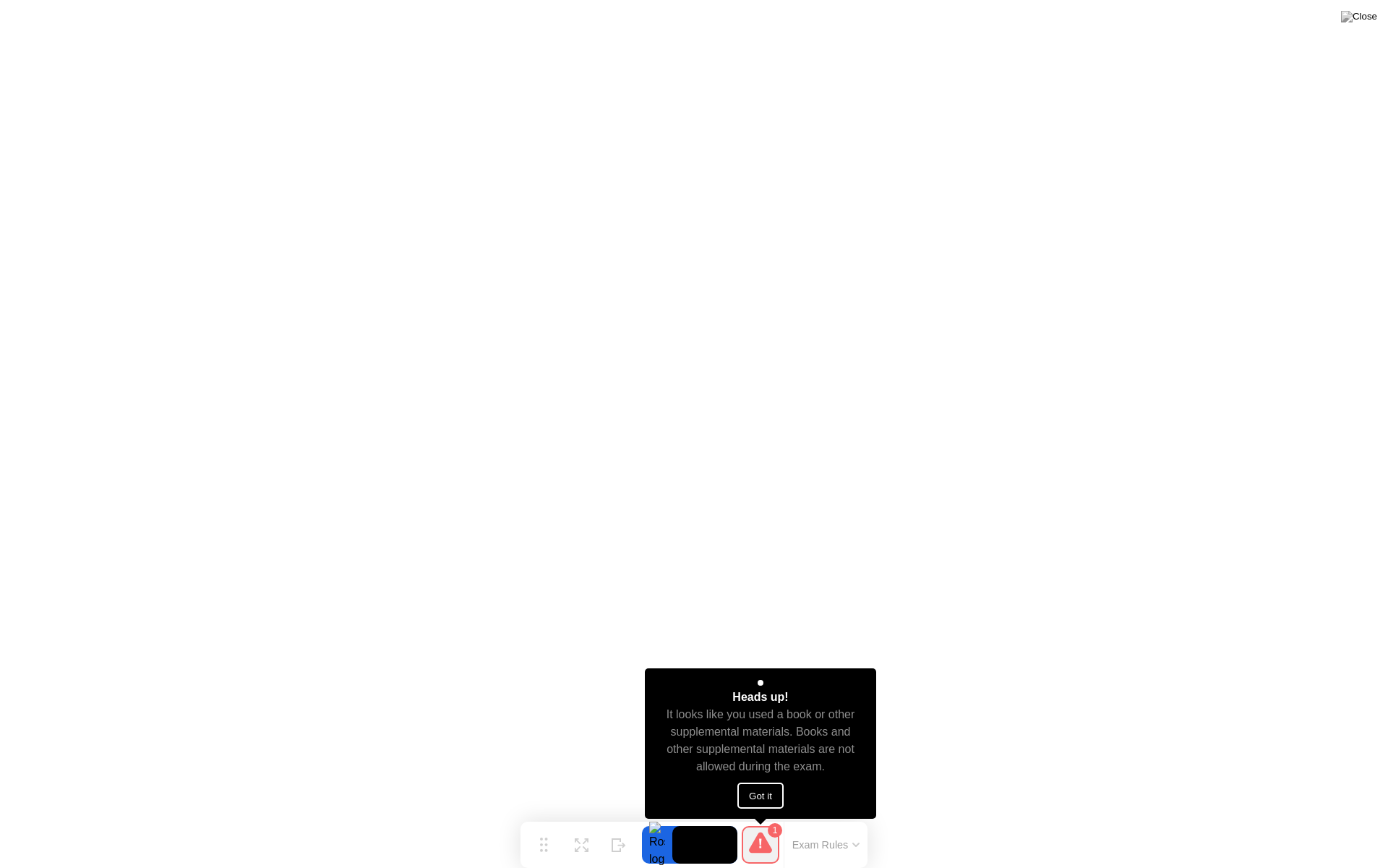
click at [761, 799] on button "Got it" at bounding box center [760, 795] width 46 height 26
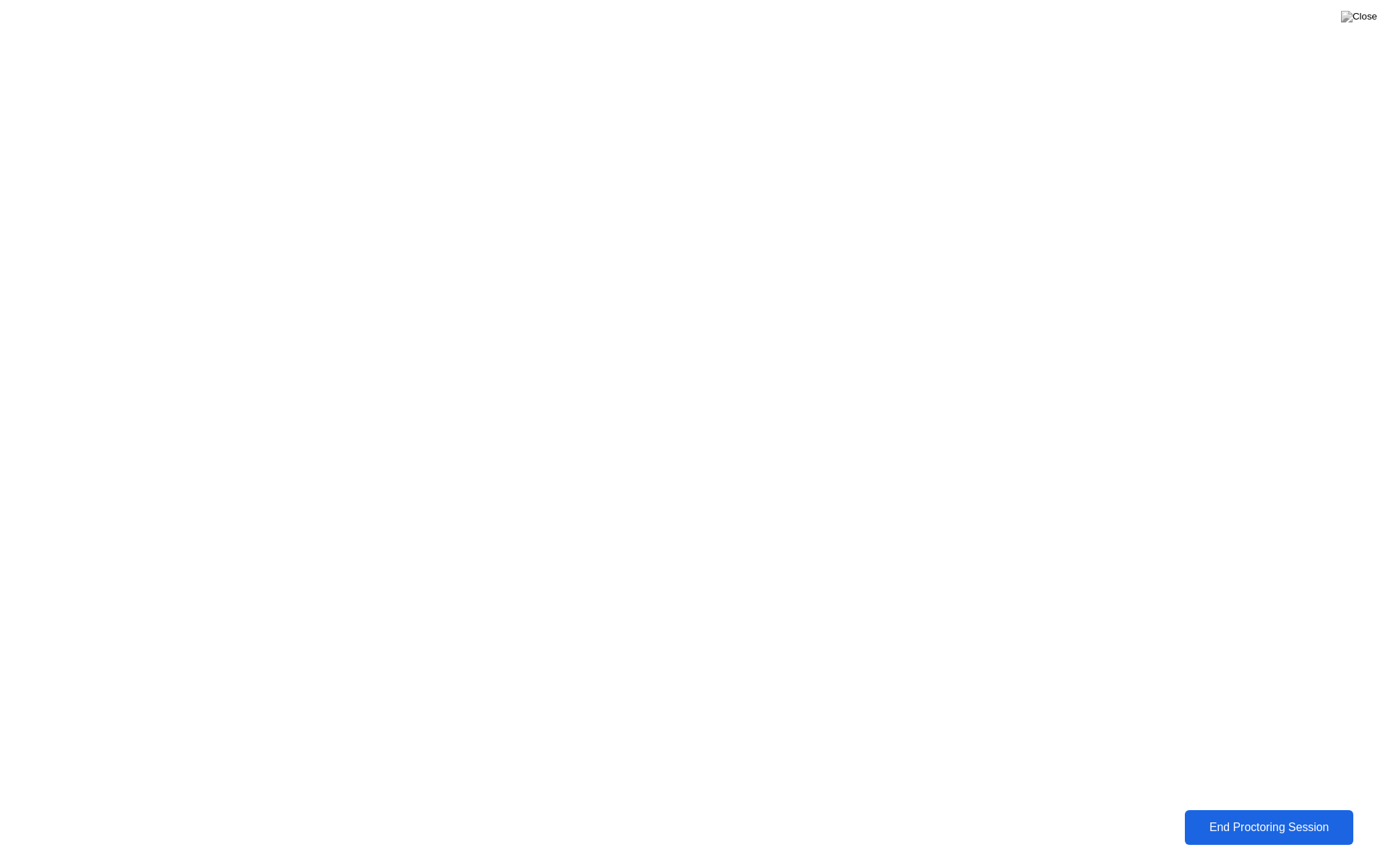
click at [1246, 816] on div "End Proctoring Session" at bounding box center [1269, 827] width 160 height 13
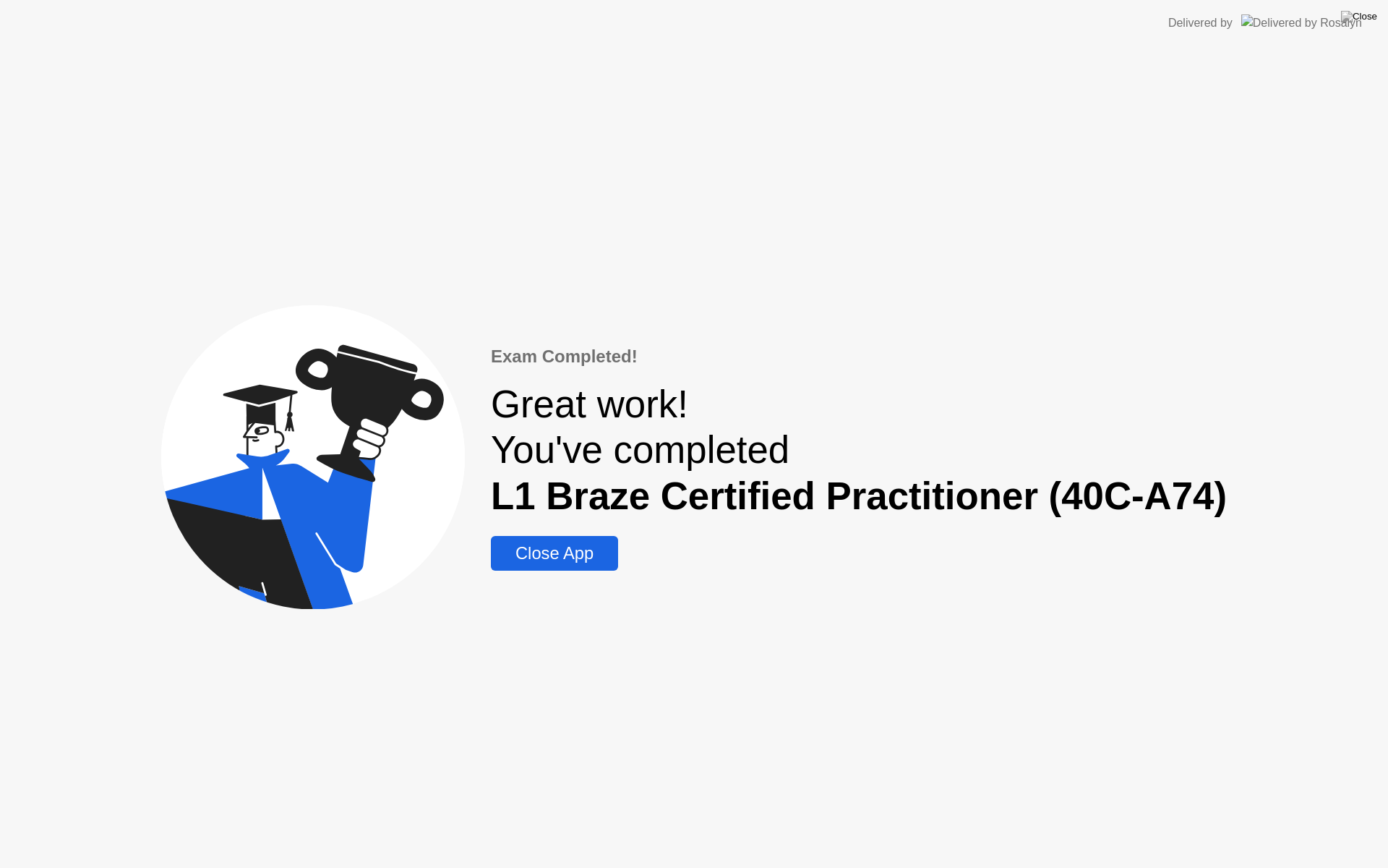
click at [544, 543] on div "Close App" at bounding box center [554, 552] width 119 height 21
